Goal: Task Accomplishment & Management: Use online tool/utility

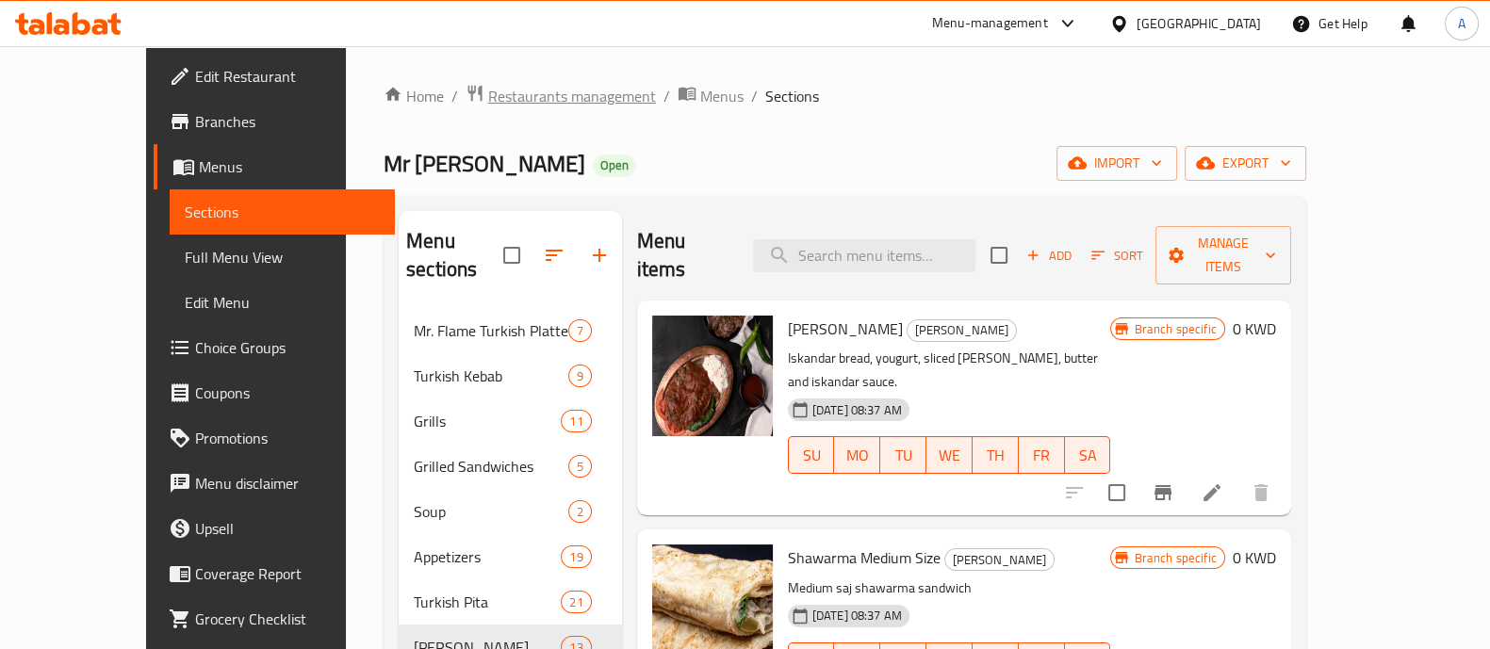
scroll to position [235, 0]
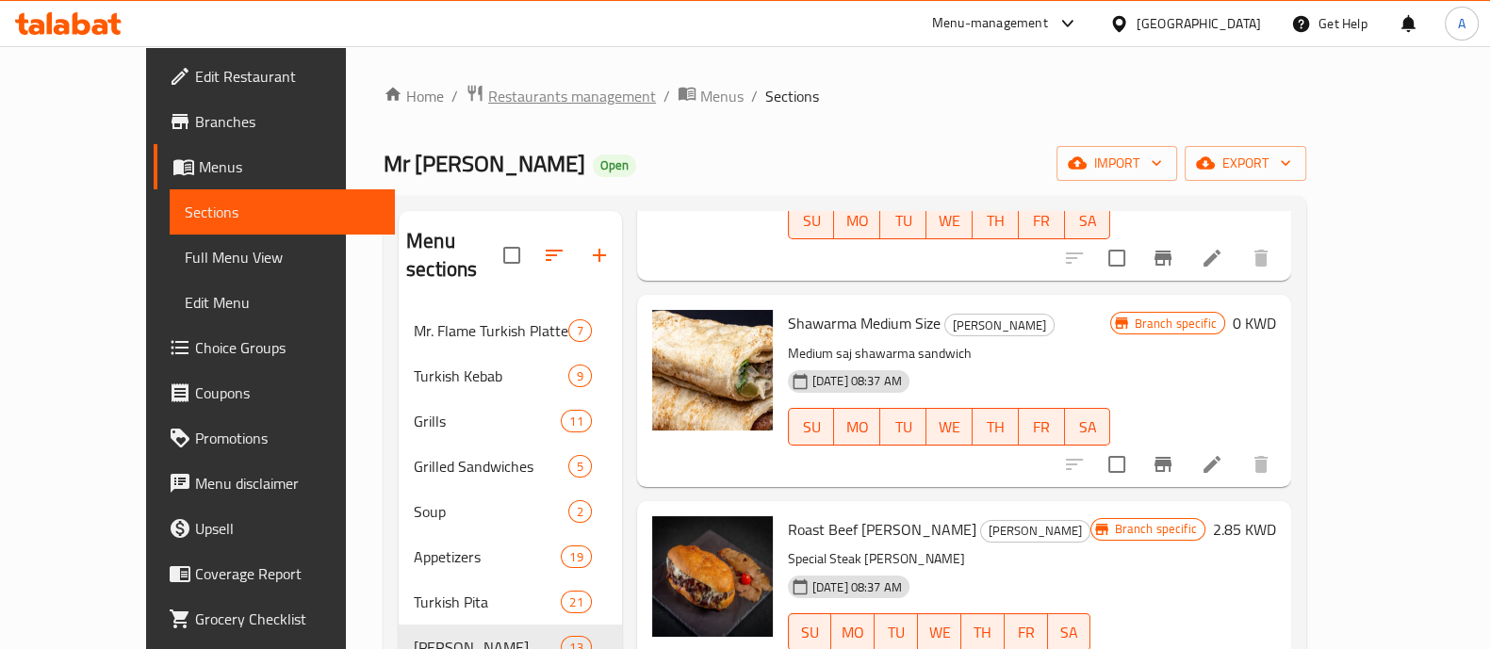
click at [510, 91] on span "Restaurants management" at bounding box center [572, 96] width 168 height 23
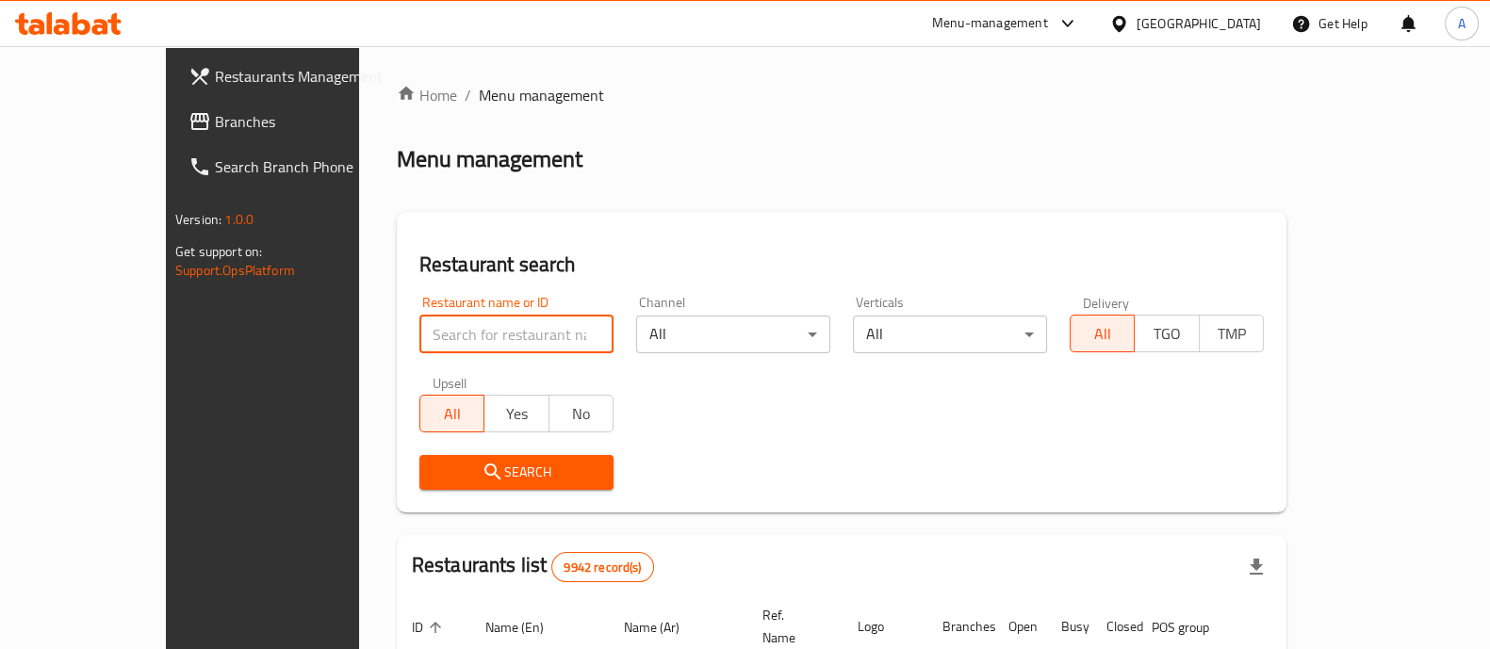
click at [419, 338] on input "search" at bounding box center [516, 335] width 194 height 38
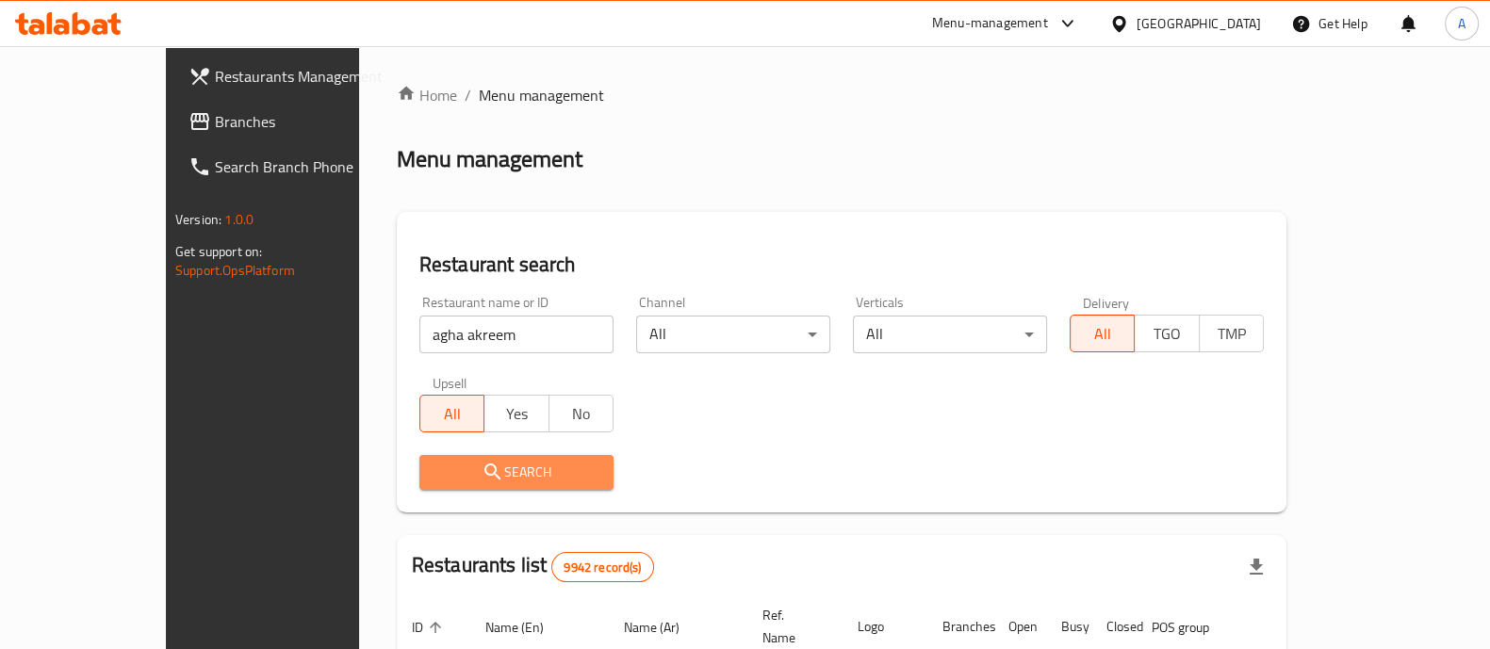
click at [462, 478] on span "Search" at bounding box center [516, 473] width 164 height 24
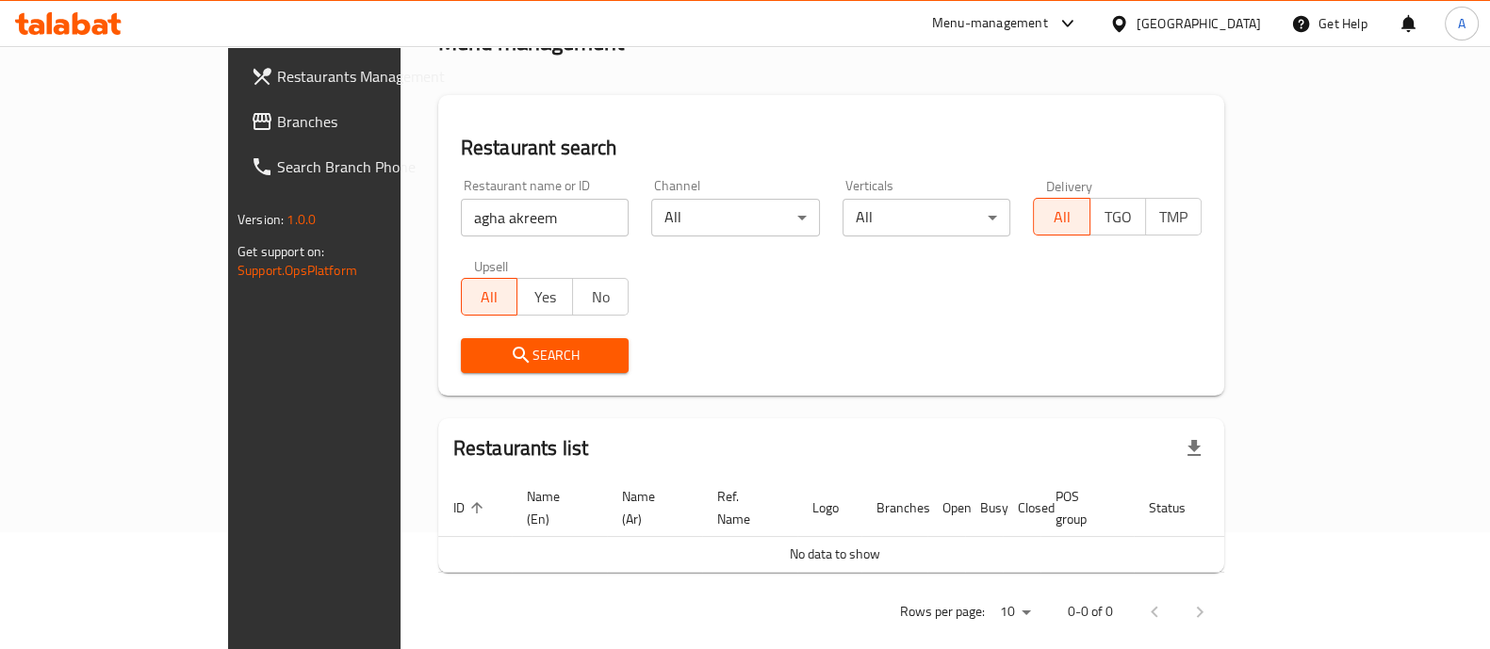
scroll to position [120, 0]
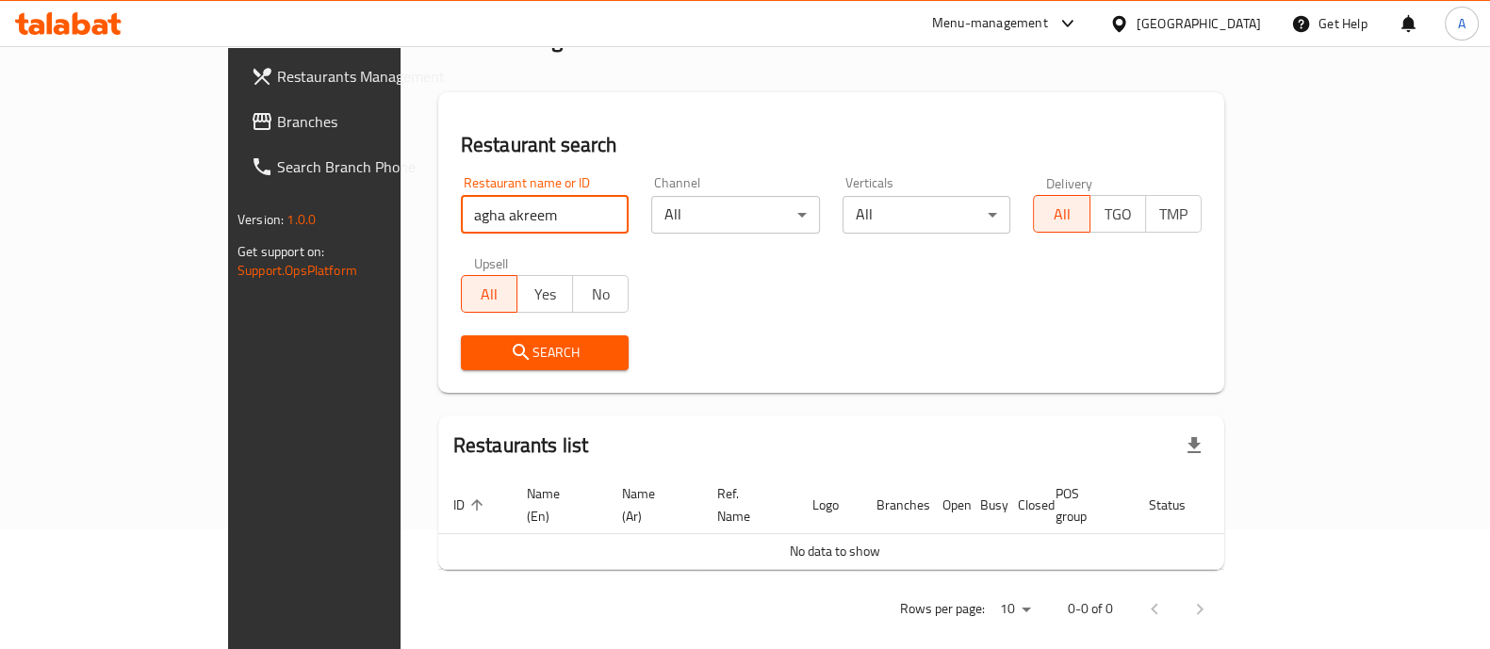
click at [461, 214] on input "agha akreem" at bounding box center [545, 215] width 169 height 38
type input "agha"
click button "Search" at bounding box center [545, 352] width 169 height 35
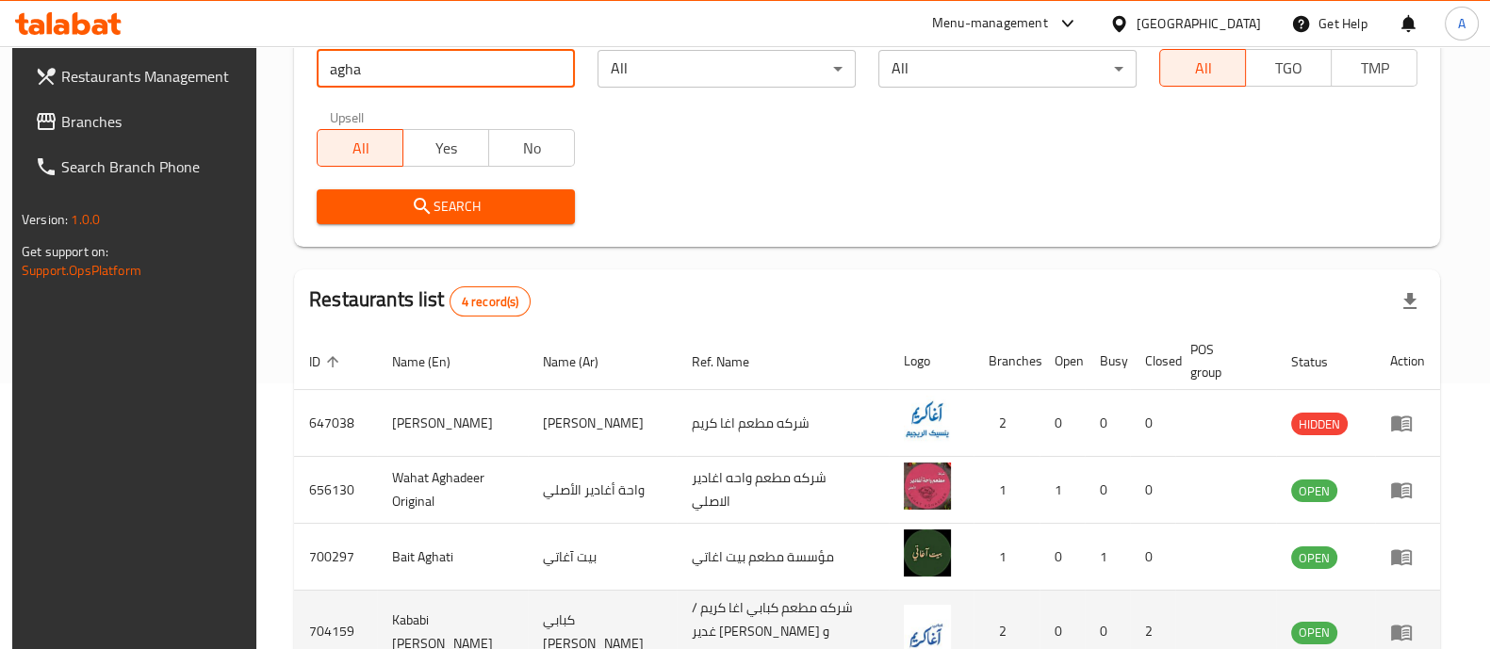
scroll to position [376, 0]
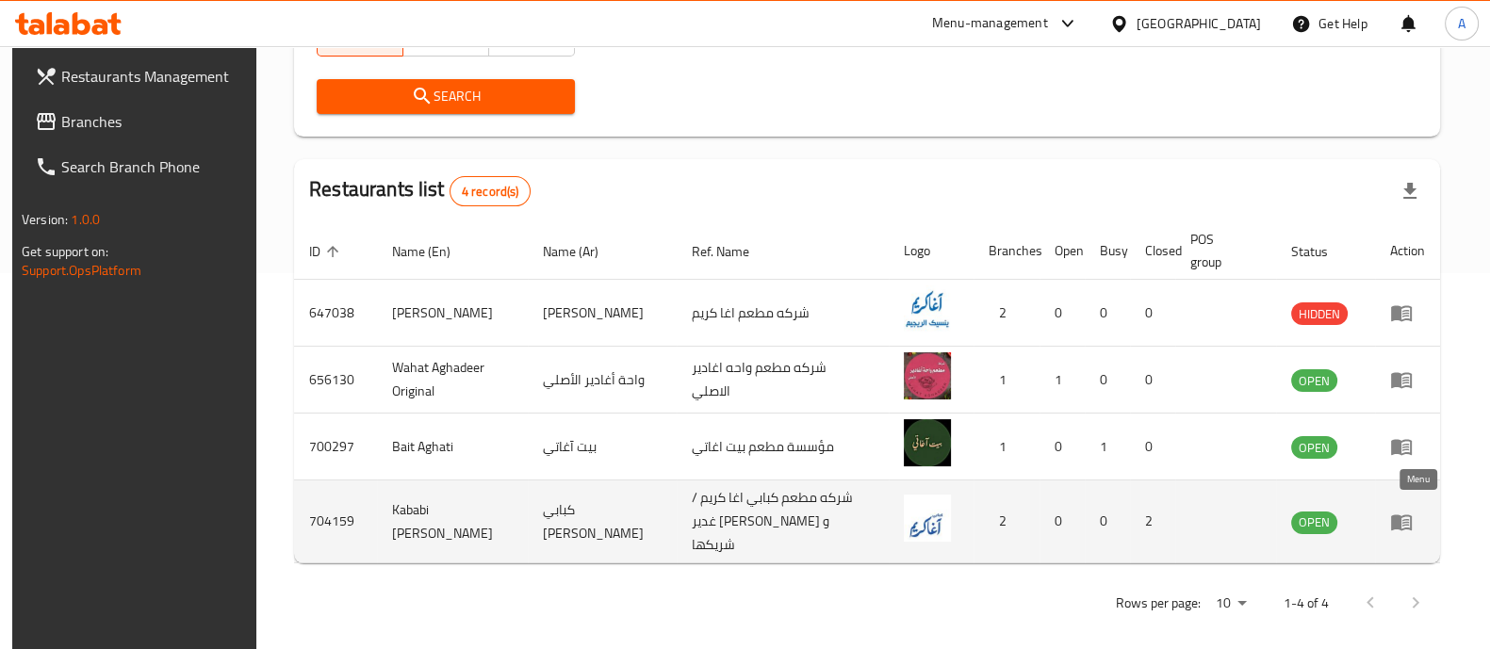
click at [1412, 515] on icon "enhanced table" at bounding box center [1401, 523] width 21 height 16
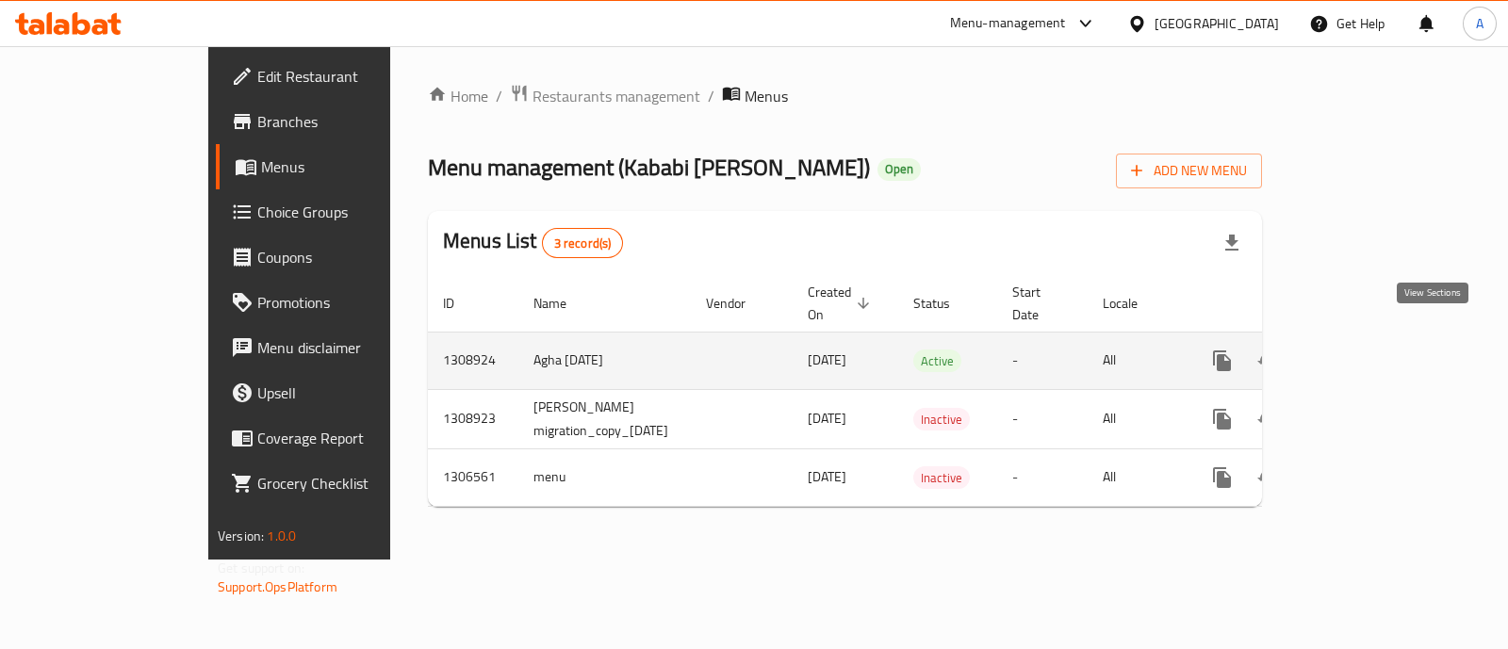
click at [1369, 350] on icon "enhanced table" at bounding box center [1358, 361] width 23 height 23
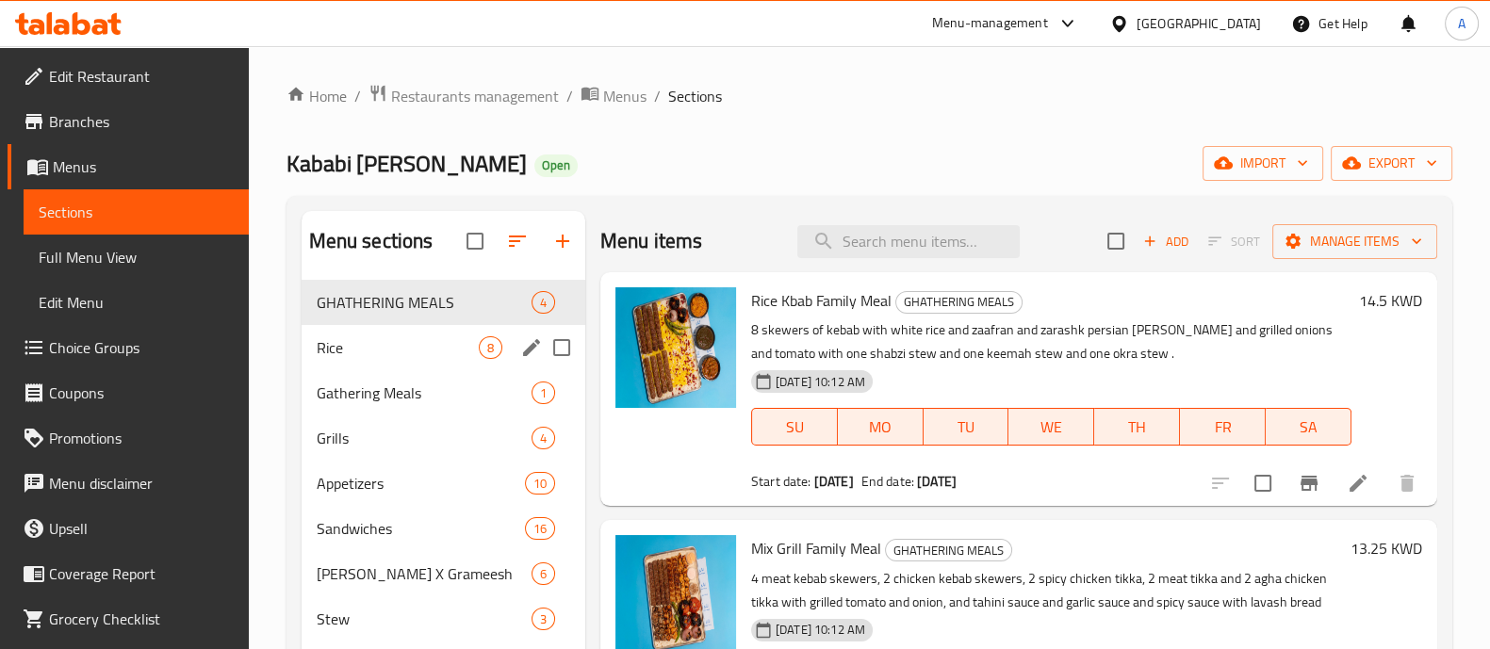
click at [422, 360] on div "Rice 8" at bounding box center [444, 347] width 284 height 45
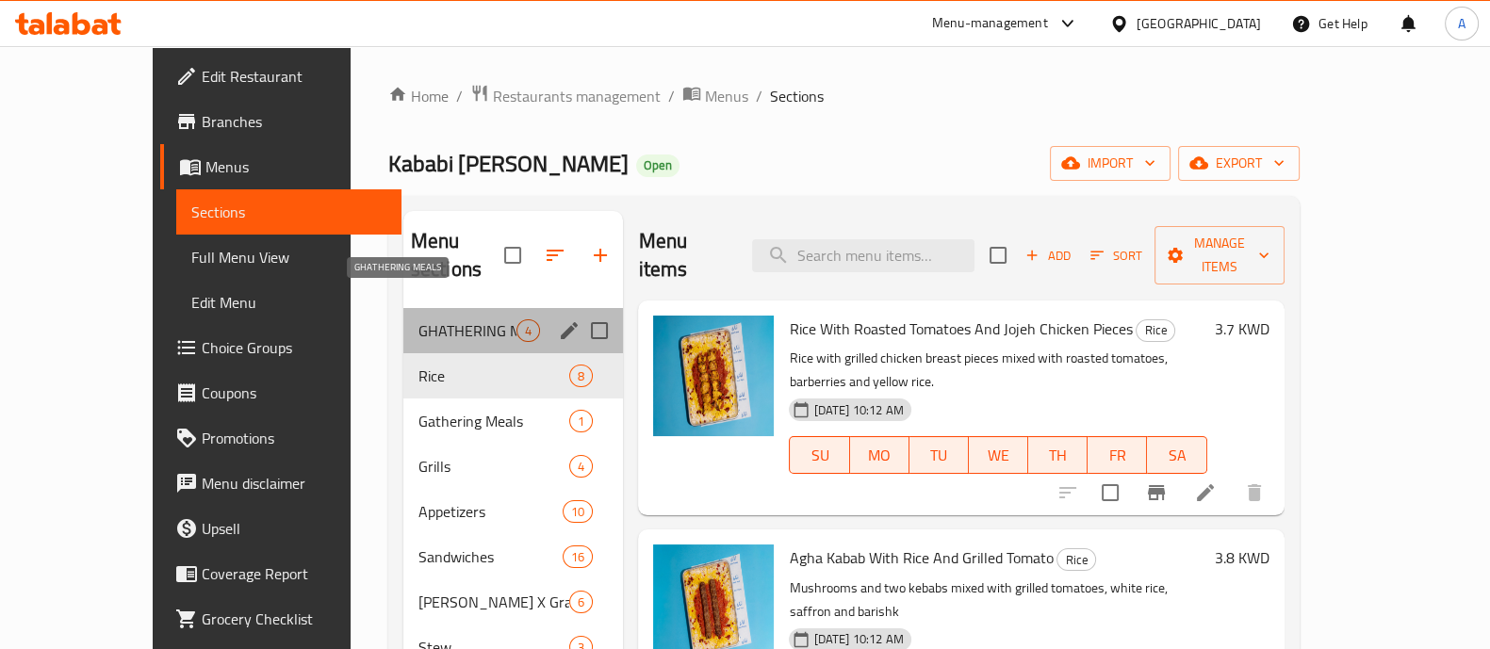
click at [418, 319] on span "GHATHERING MEALS" at bounding box center [467, 330] width 99 height 23
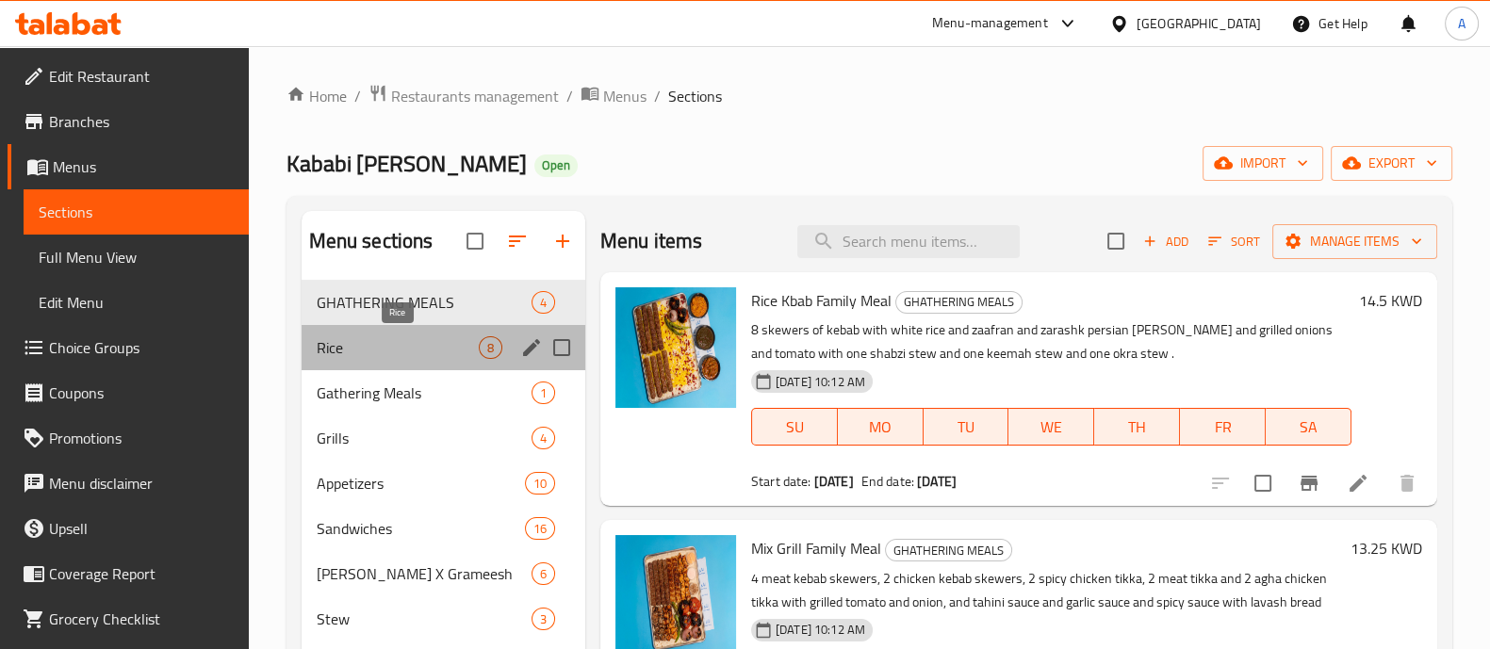
click at [395, 343] on span "Rice" at bounding box center [398, 347] width 162 height 23
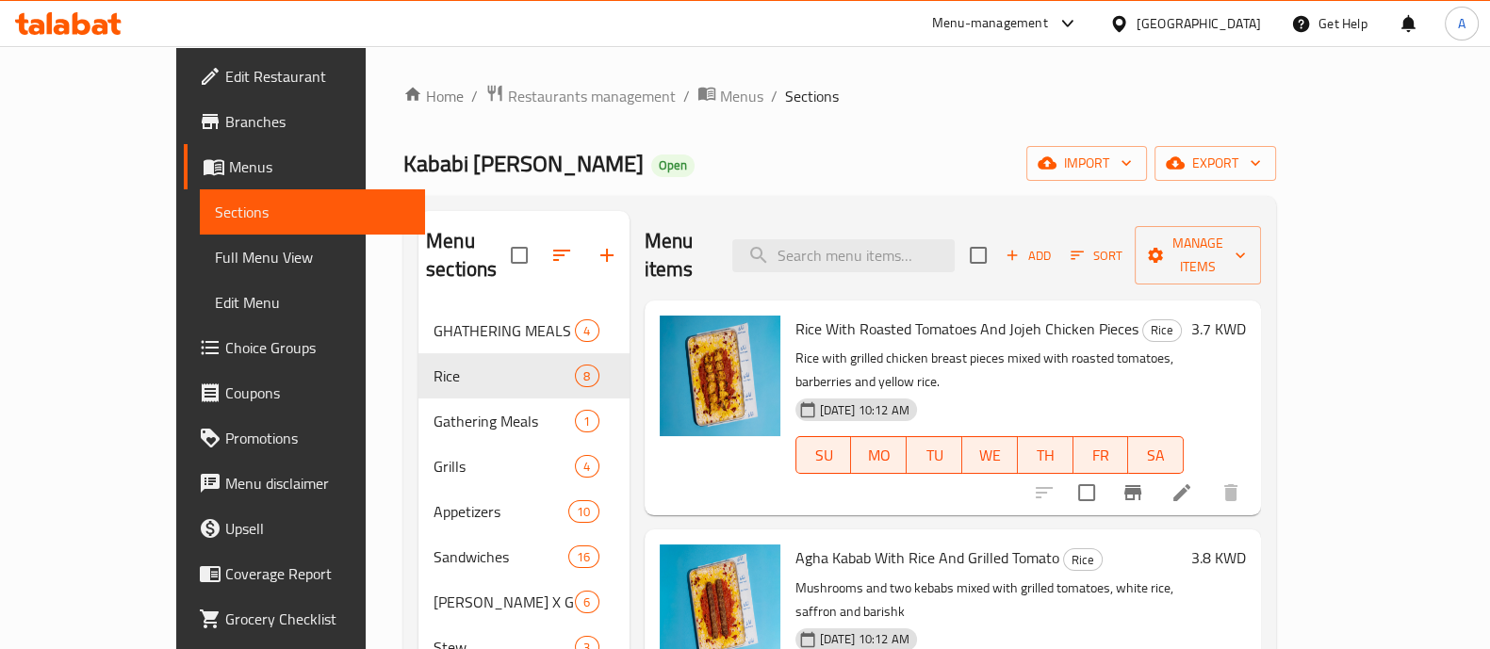
click at [225, 350] on span "Choice Groups" at bounding box center [317, 347] width 185 height 23
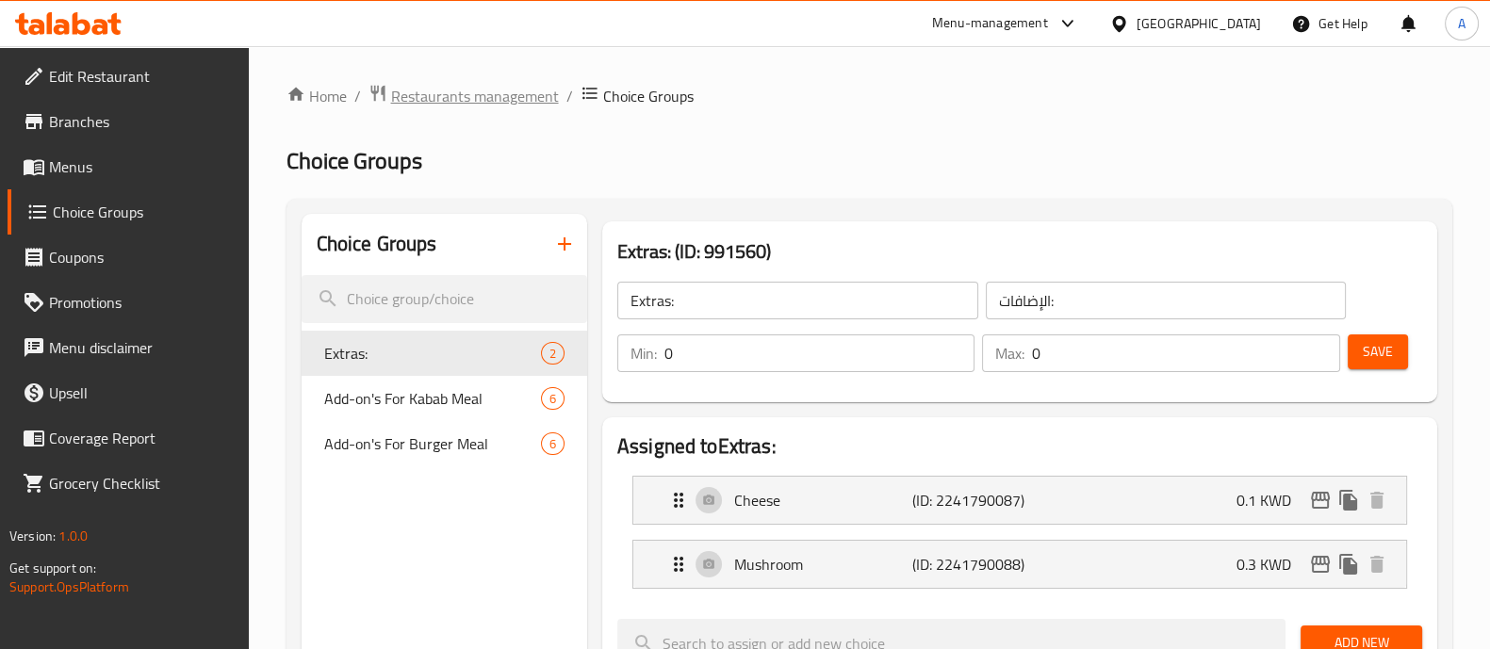
click at [521, 87] on span "Restaurants management" at bounding box center [475, 96] width 168 height 23
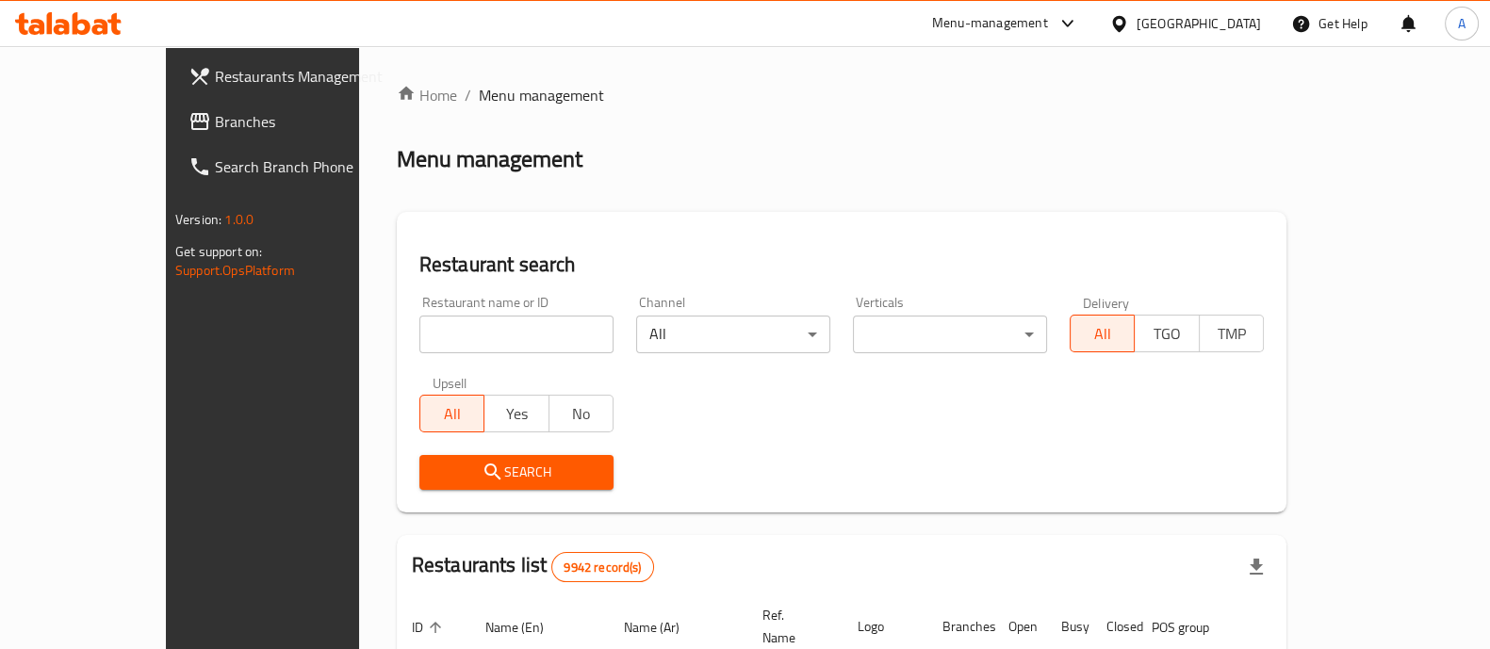
click at [453, 330] on input "search" at bounding box center [516, 335] width 194 height 38
click at [456, 477] on span "Search" at bounding box center [516, 473] width 164 height 24
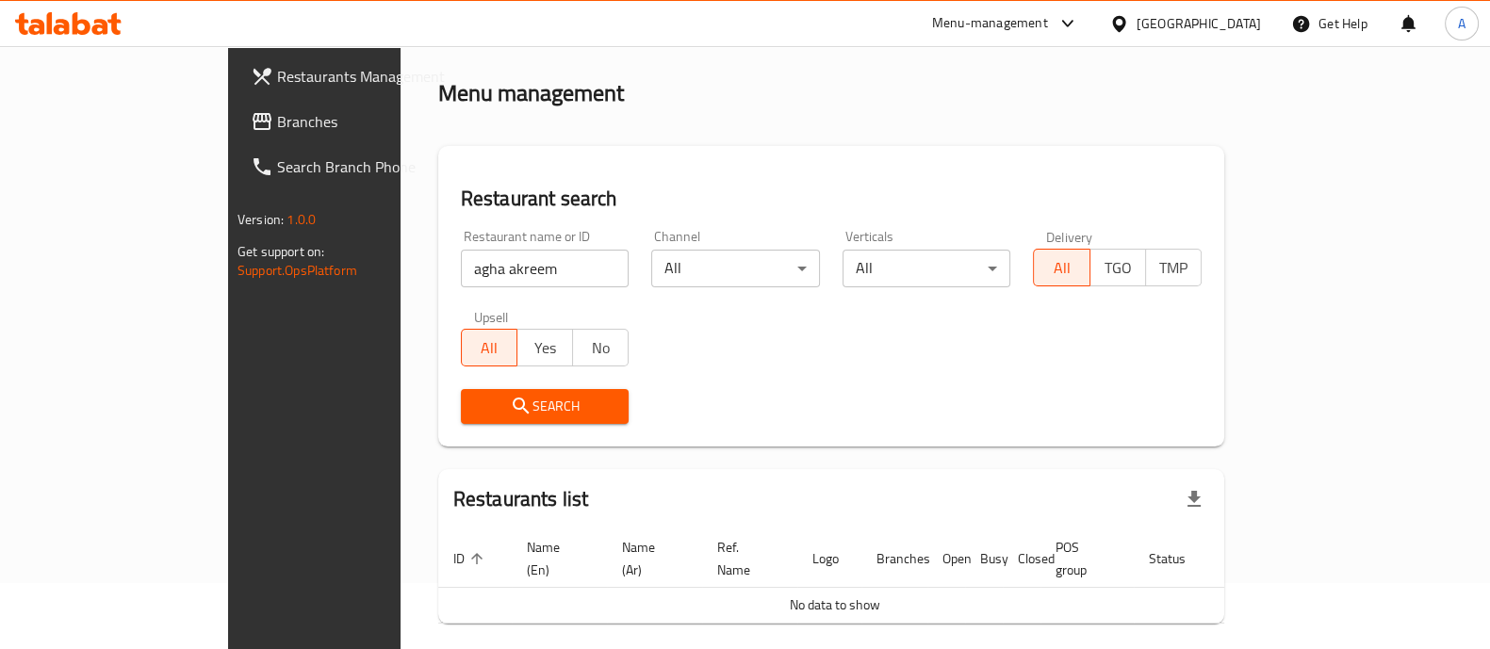
scroll to position [120, 0]
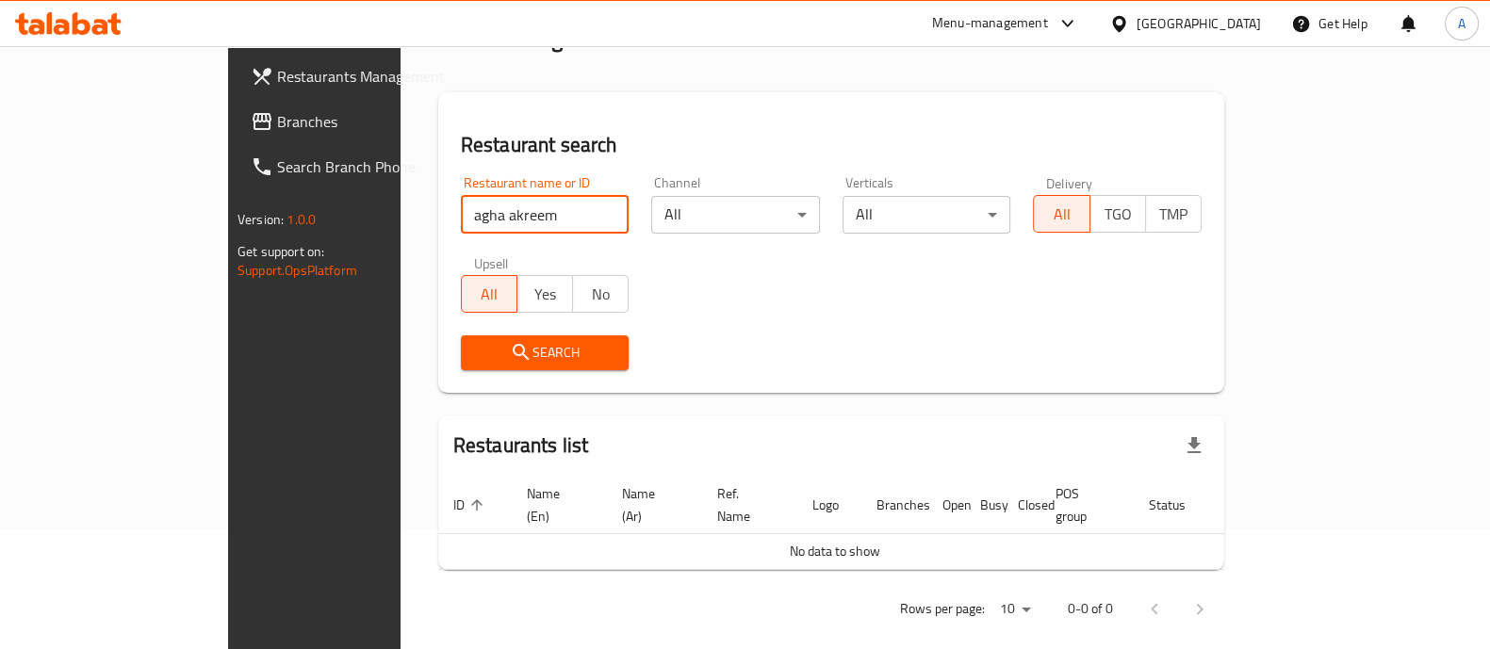
click at [461, 206] on input "agha akreem" at bounding box center [545, 215] width 169 height 38
type input "agha"
click button "Search" at bounding box center [545, 352] width 169 height 35
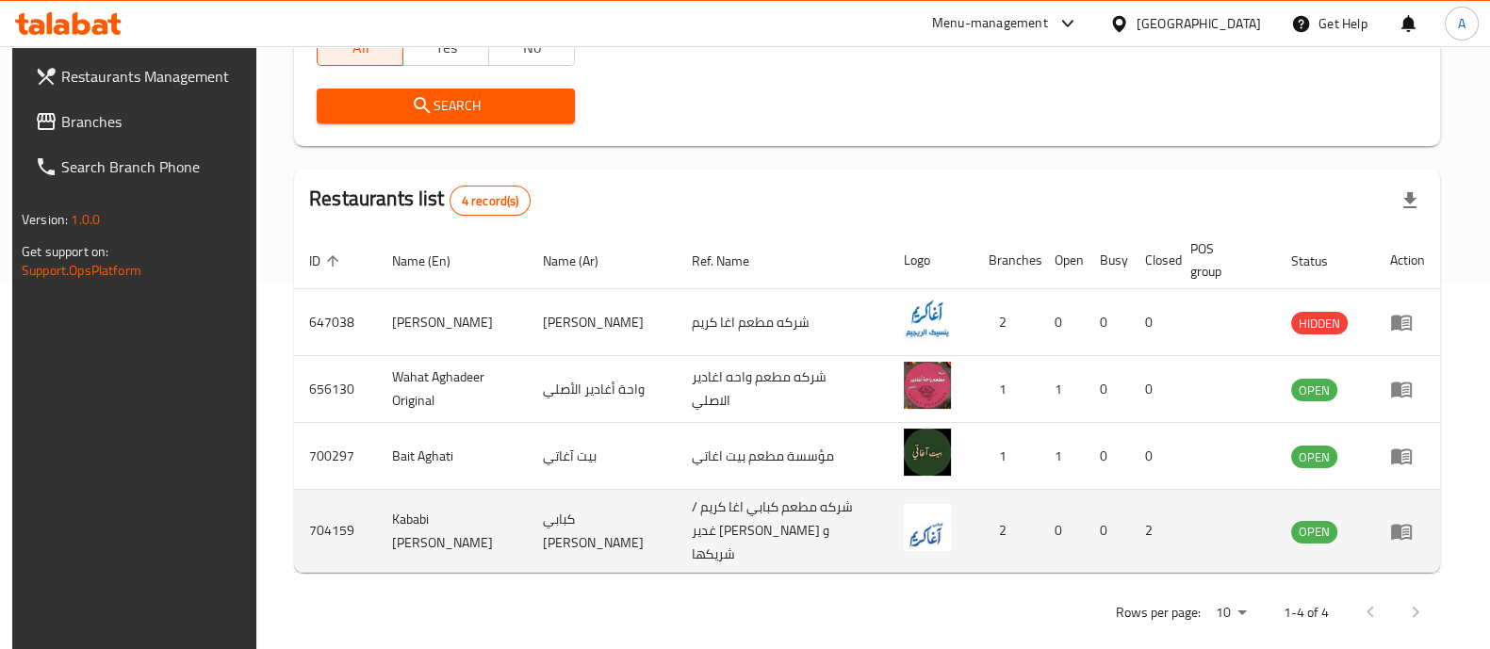
scroll to position [376, 0]
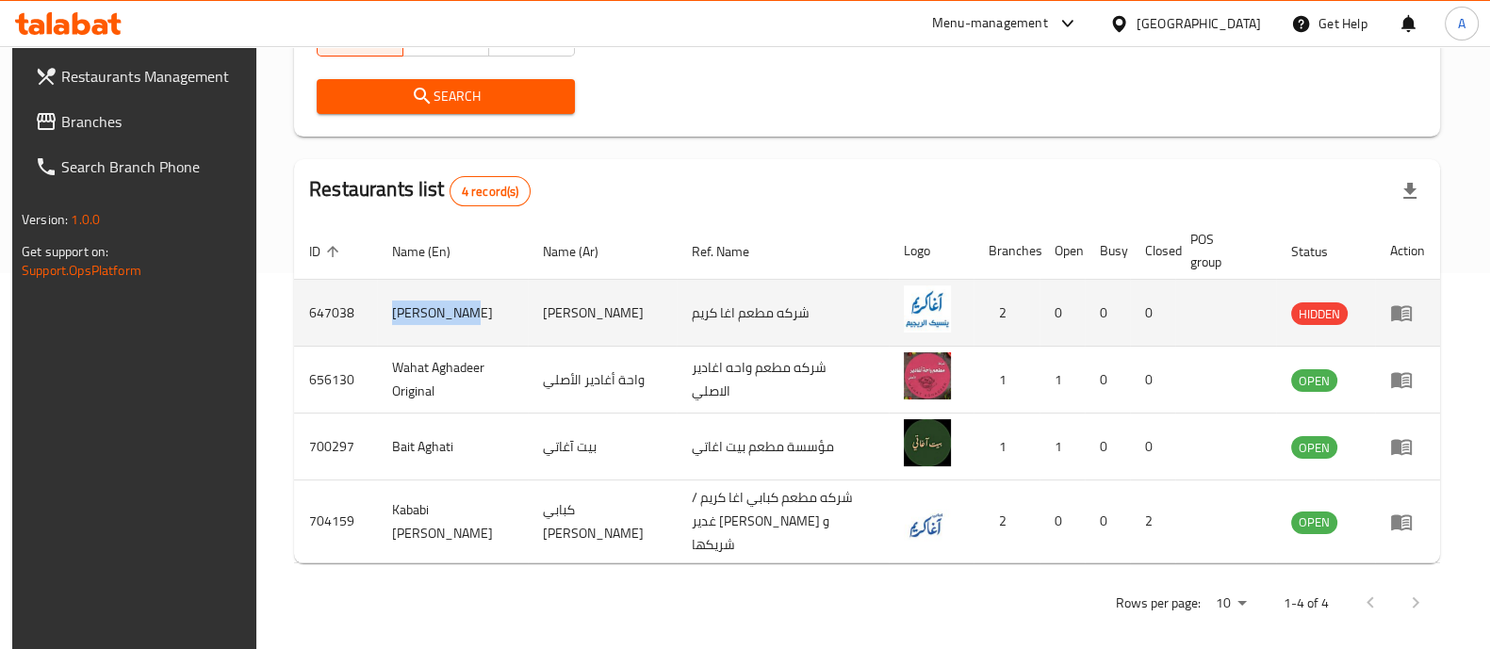
drag, startPoint x: 473, startPoint y: 311, endPoint x: 381, endPoint y: 307, distance: 92.4
click at [381, 307] on td "[PERSON_NAME]" at bounding box center [452, 313] width 151 height 67
copy td "[PERSON_NAME]"
